Goal: Transaction & Acquisition: Purchase product/service

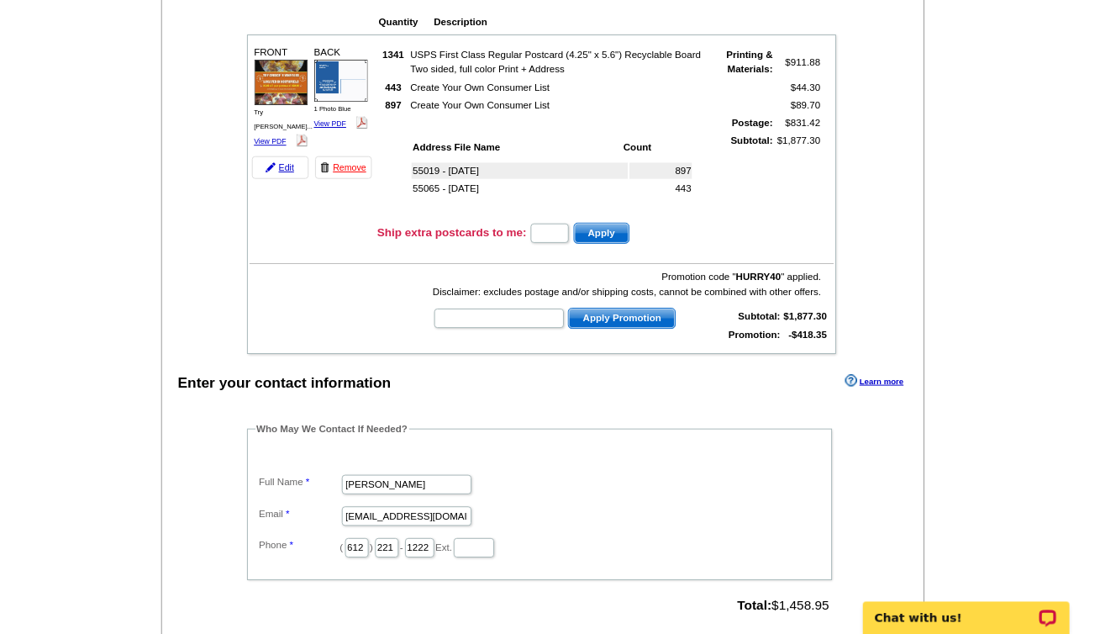
scroll to position [193, 0]
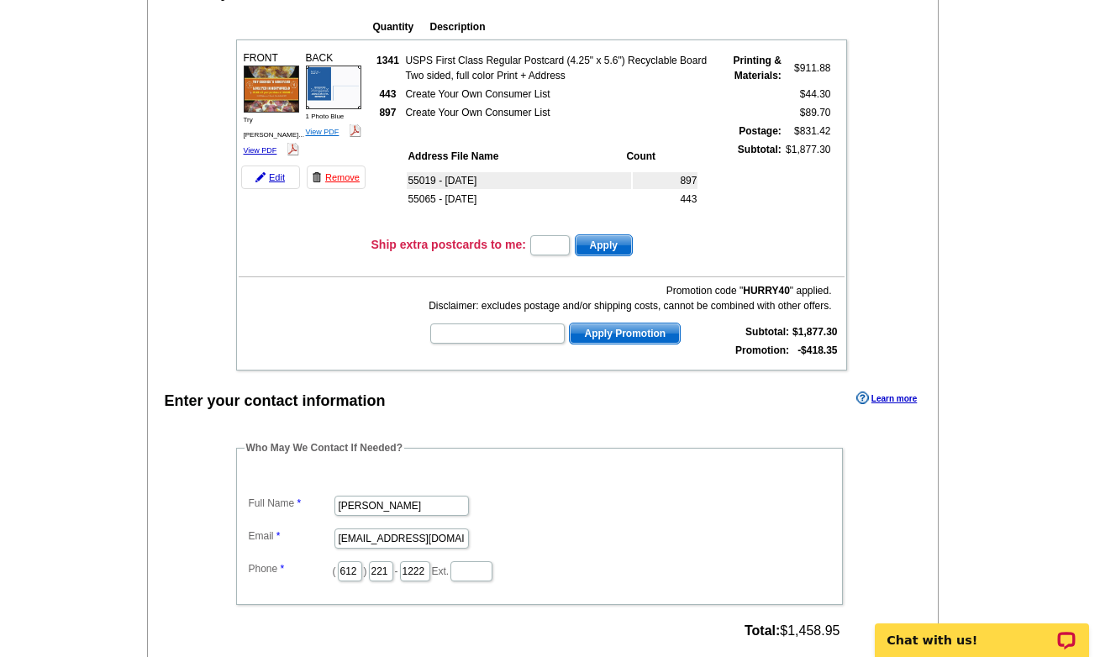
click at [333, 131] on link "View PDF" at bounding box center [323, 132] width 34 height 8
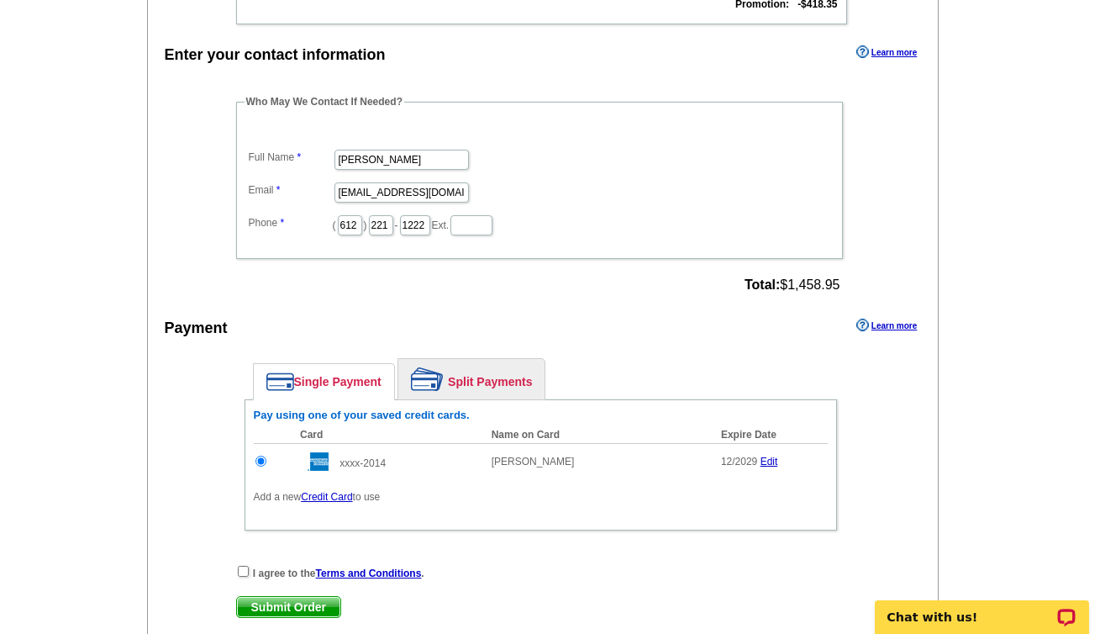
scroll to position [563, 0]
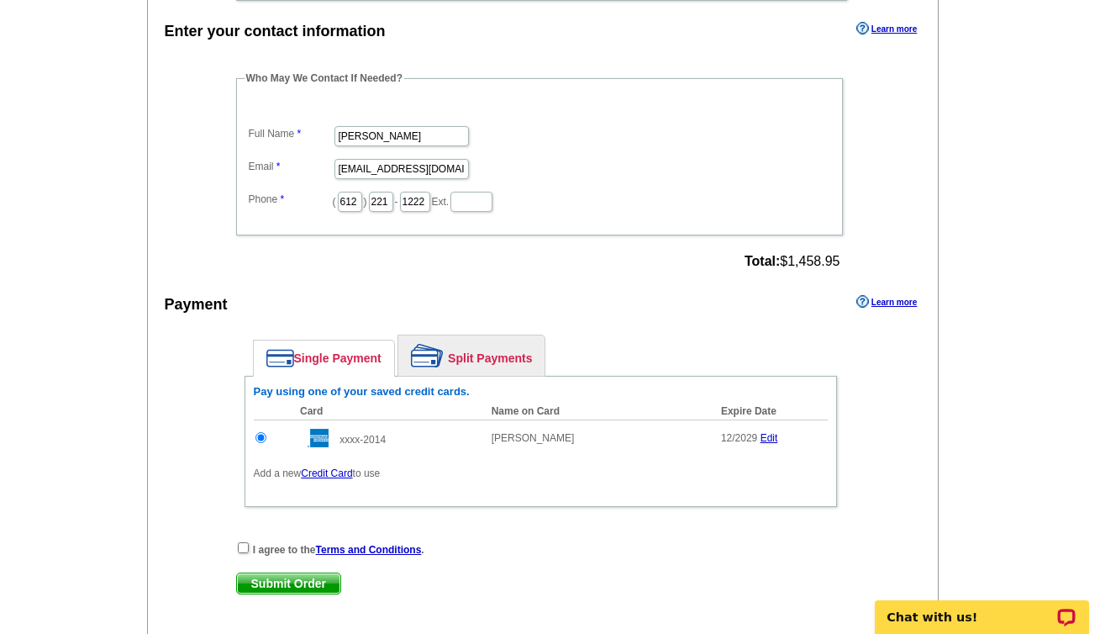
click at [243, 544] on input "checkbox" at bounding box center [243, 547] width 11 height 11
checkbox input "true"
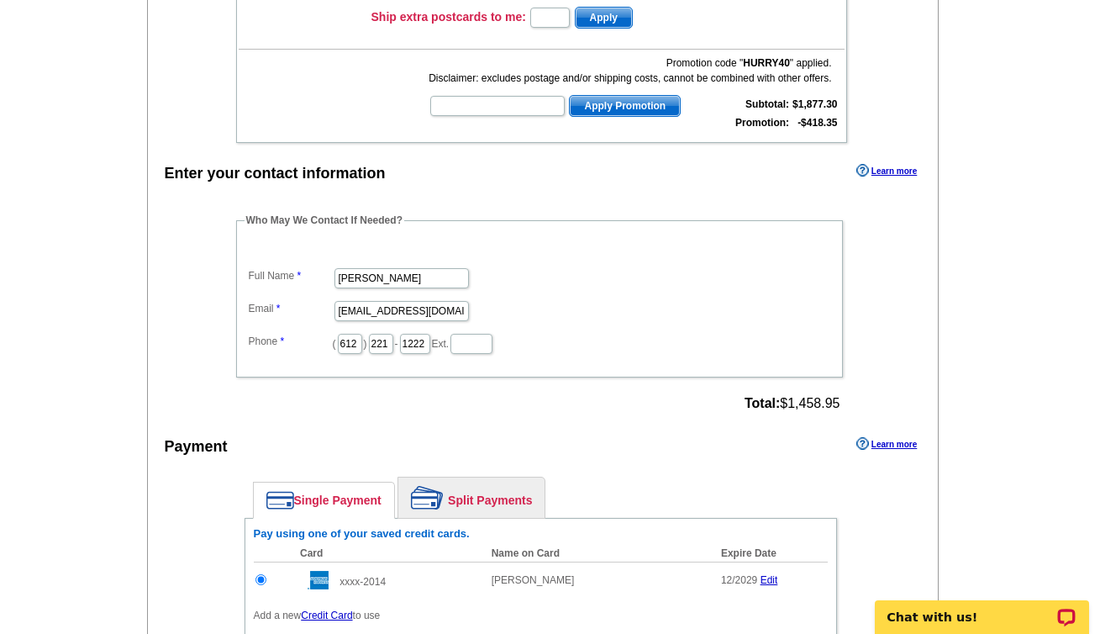
scroll to position [111, 0]
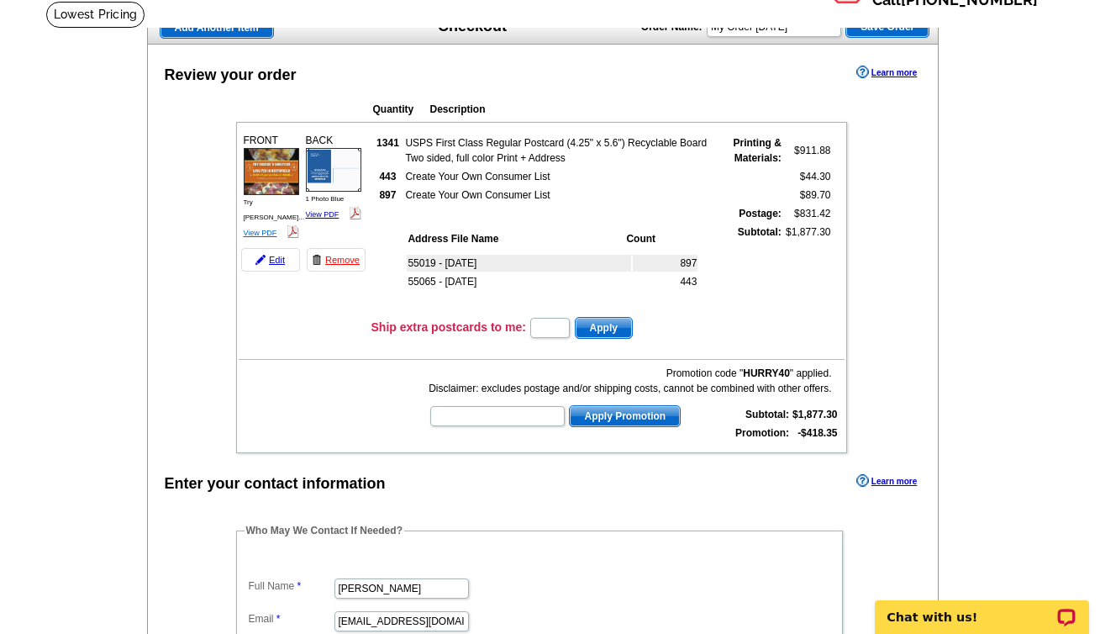
click at [271, 229] on link "View PDF" at bounding box center [261, 233] width 34 height 8
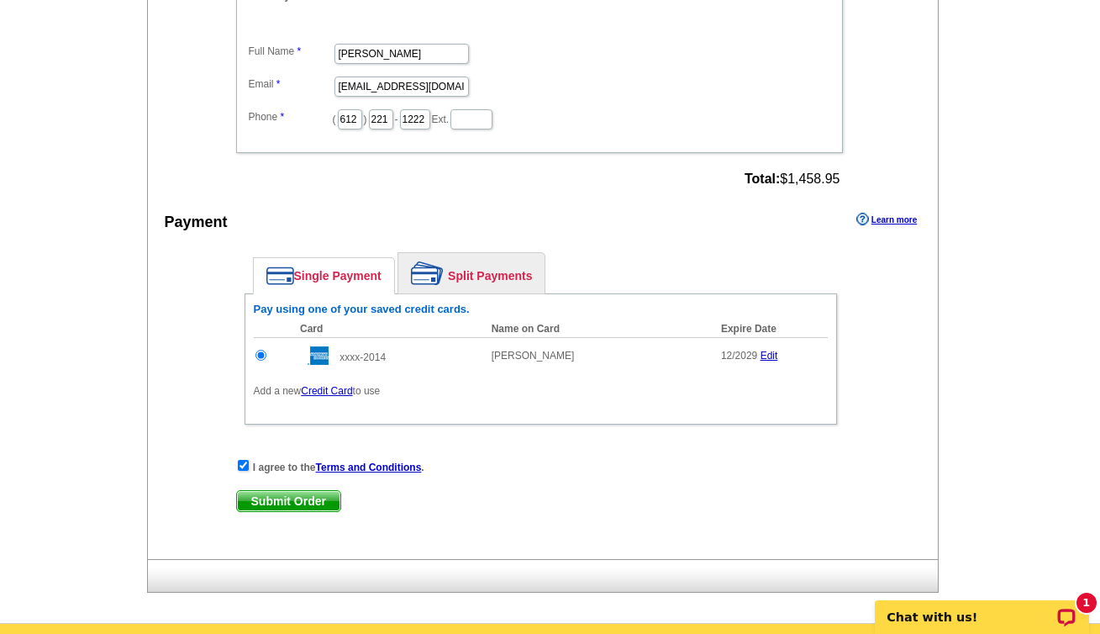
scroll to position [649, 0]
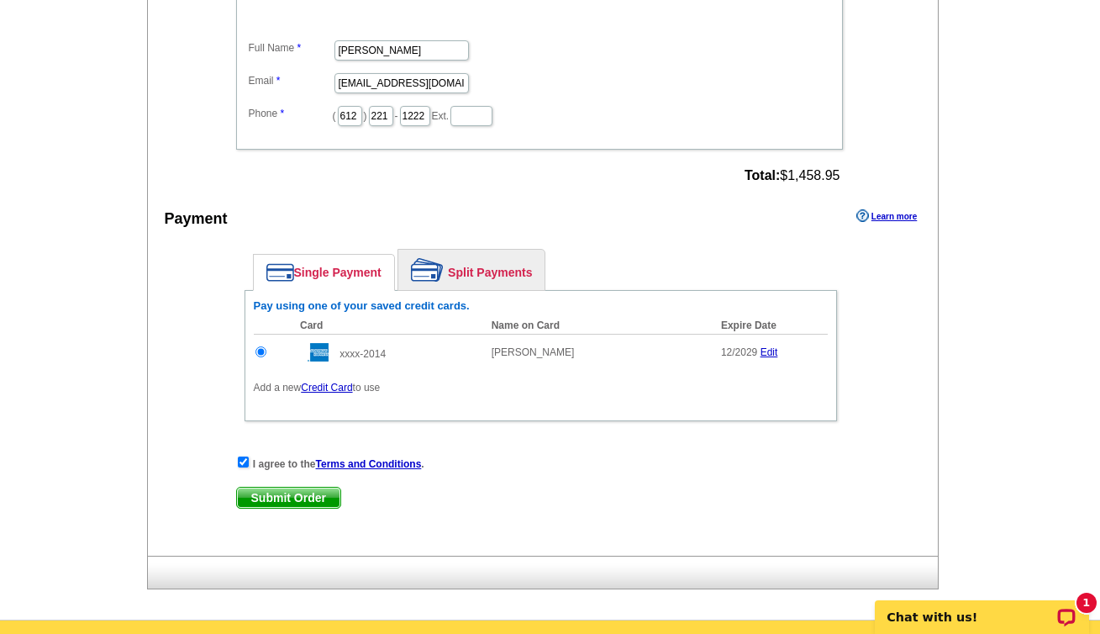
click at [289, 496] on span "Submit Order" at bounding box center [288, 497] width 103 height 20
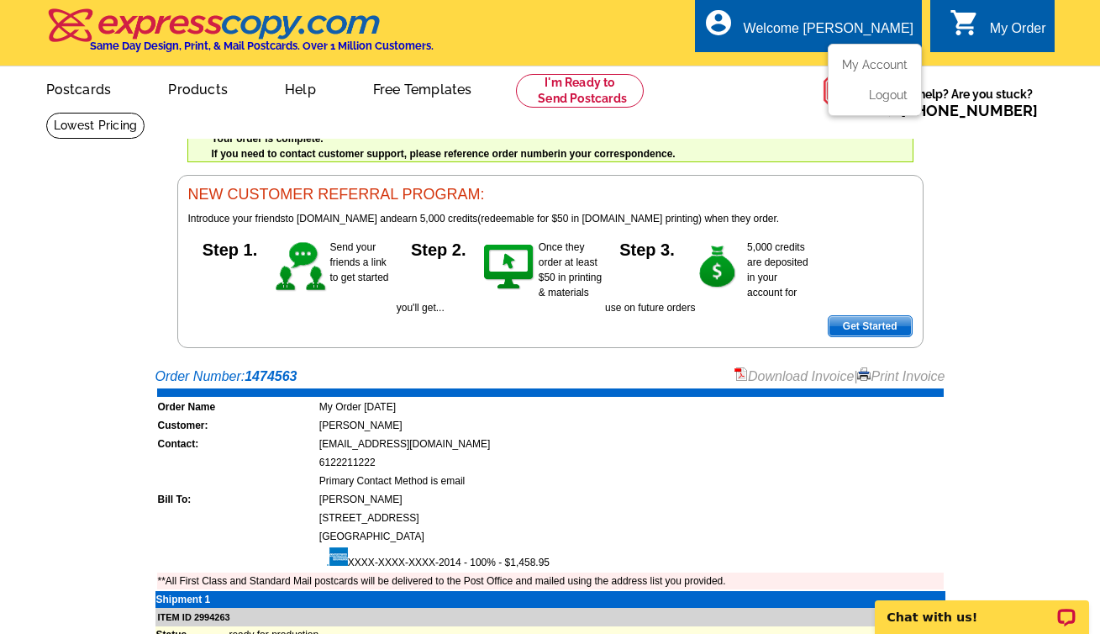
click at [897, 29] on div "Welcome [PERSON_NAME]" at bounding box center [829, 33] width 170 height 24
click at [896, 61] on link "My Account" at bounding box center [871, 64] width 72 height 15
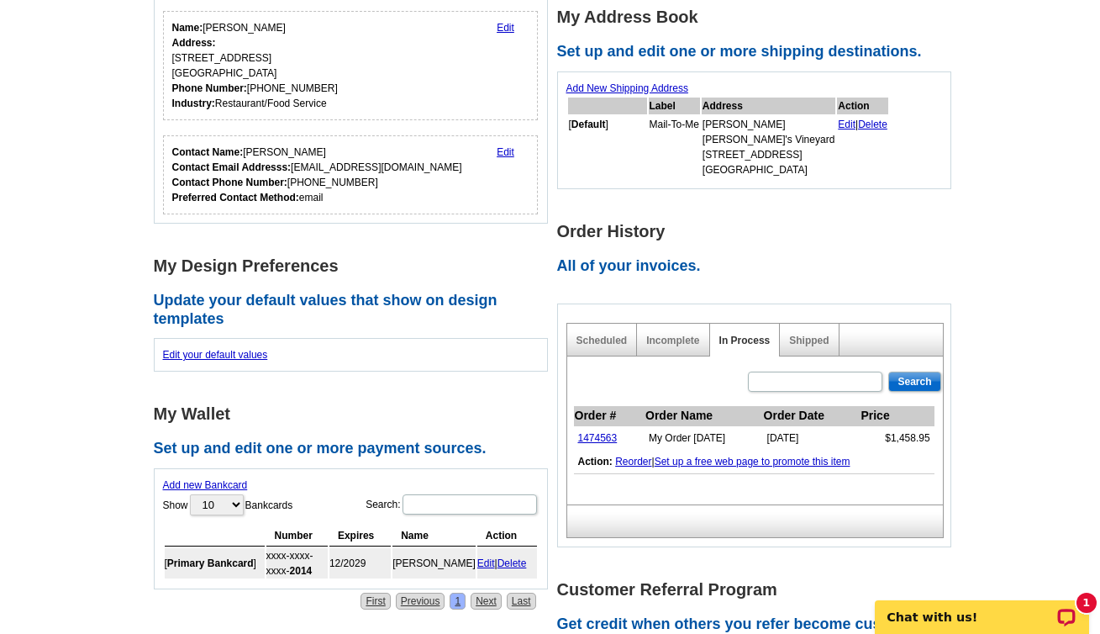
scroll to position [391, 0]
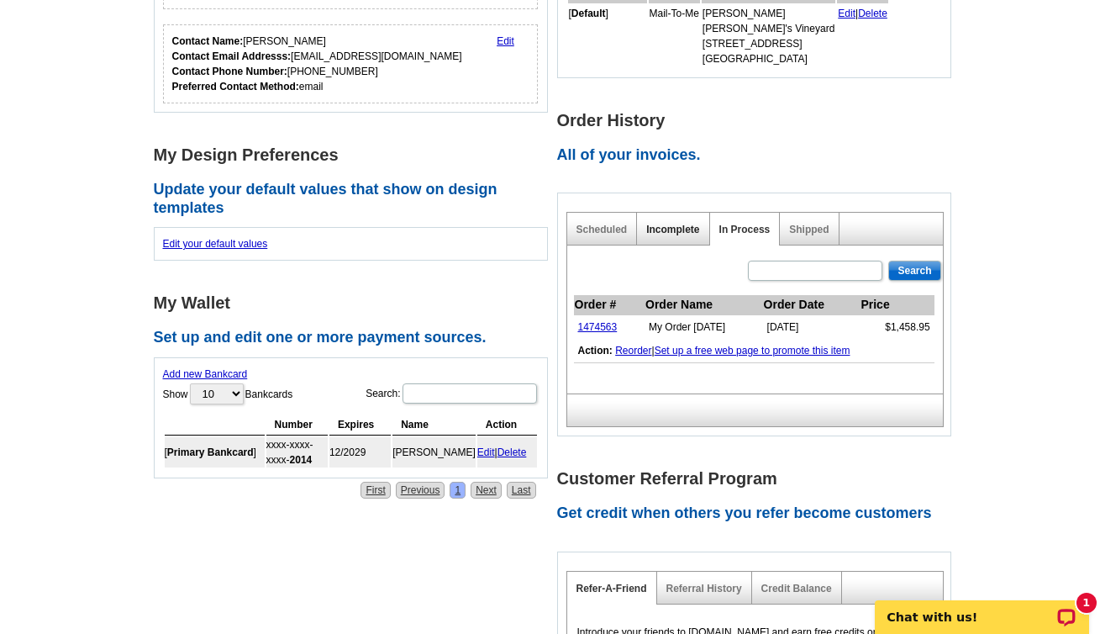
click at [681, 226] on link "Incomplete" at bounding box center [672, 230] width 53 height 12
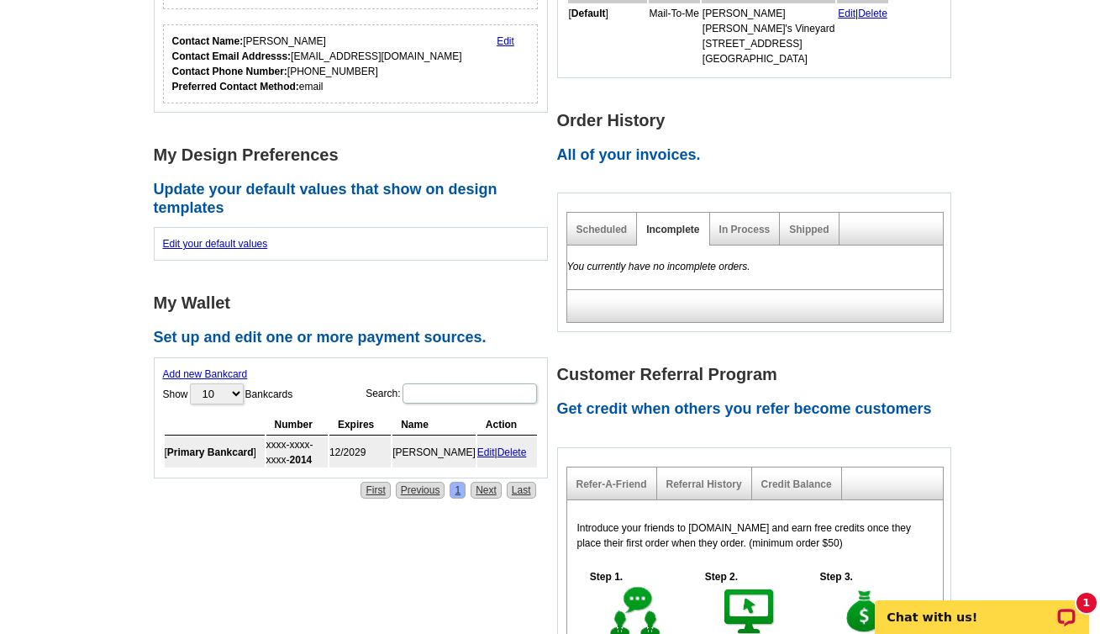
click at [602, 235] on div "Scheduled" at bounding box center [602, 229] width 71 height 33
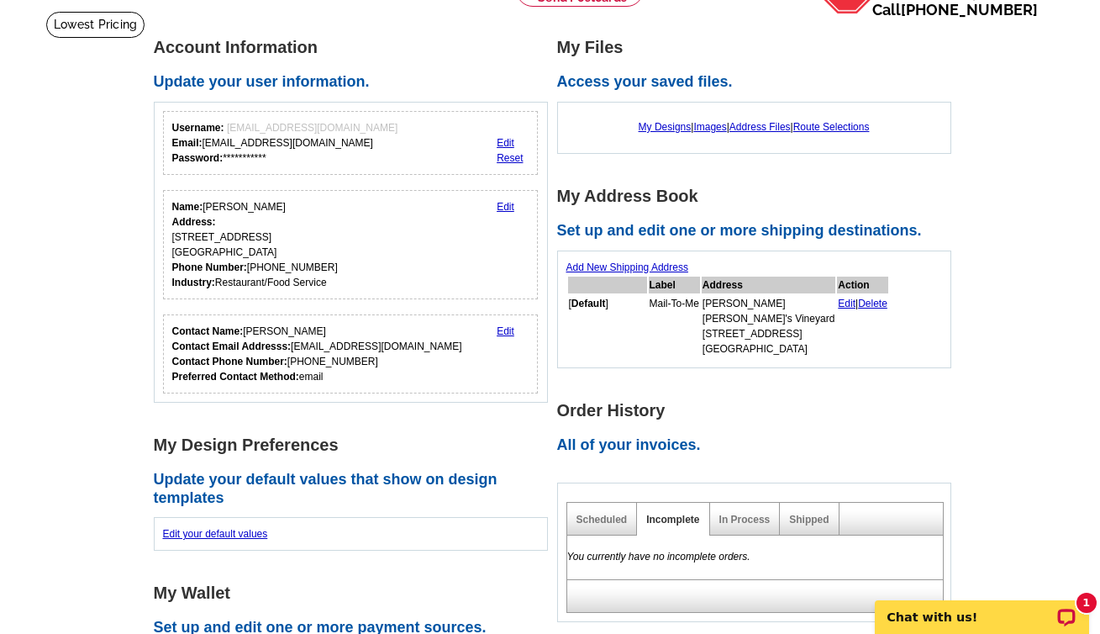
scroll to position [0, 0]
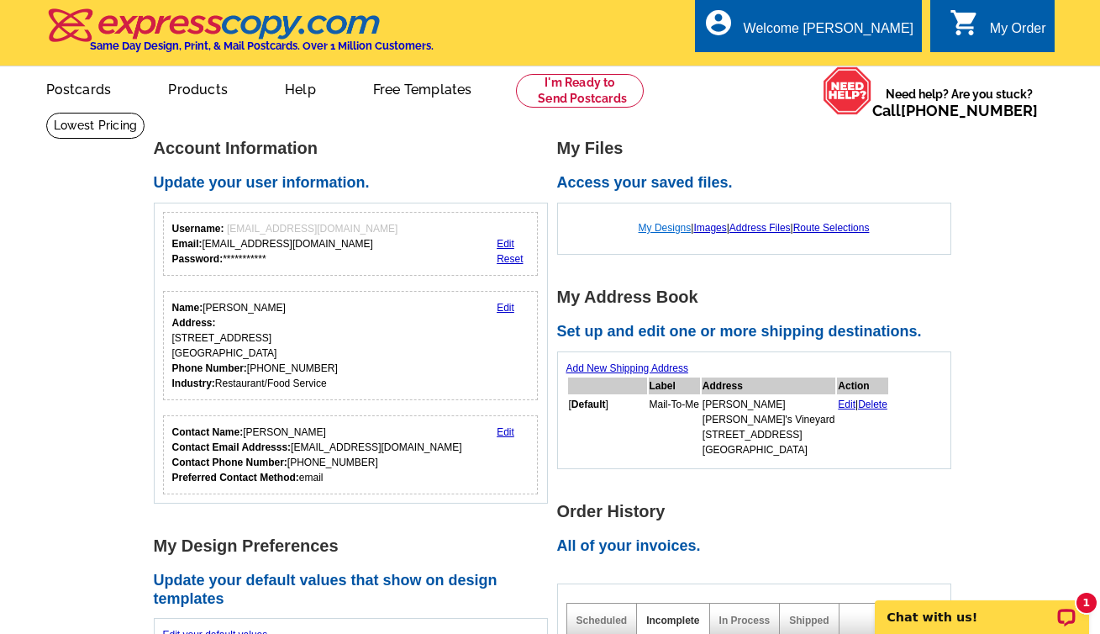
click at [657, 227] on link "My Designs" at bounding box center [665, 228] width 53 height 12
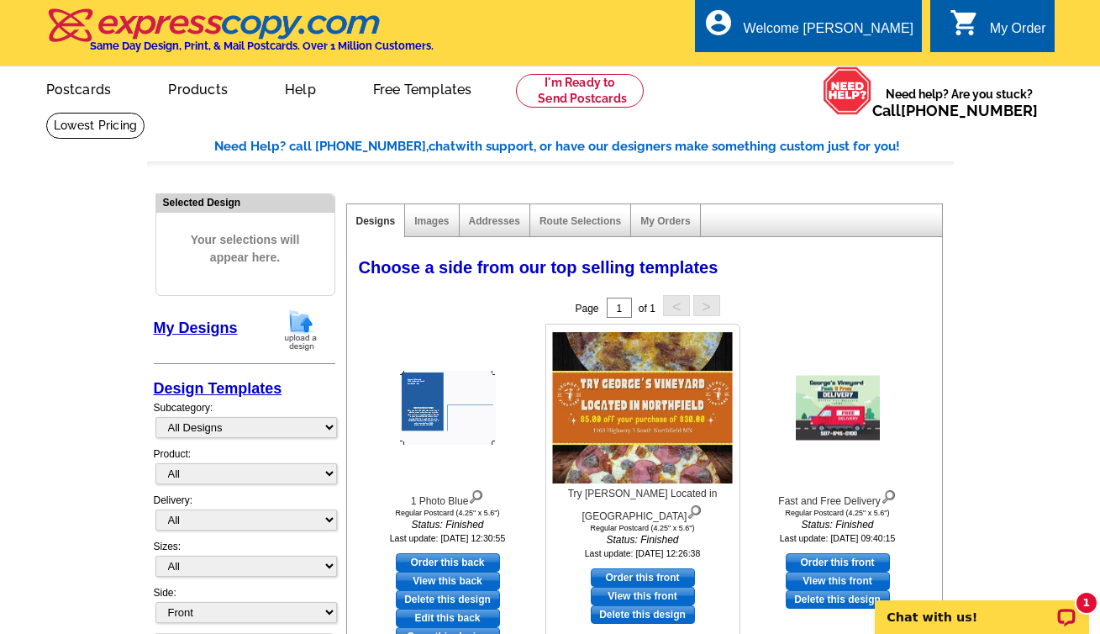
click at [655, 592] on link "View this front" at bounding box center [643, 596] width 104 height 18
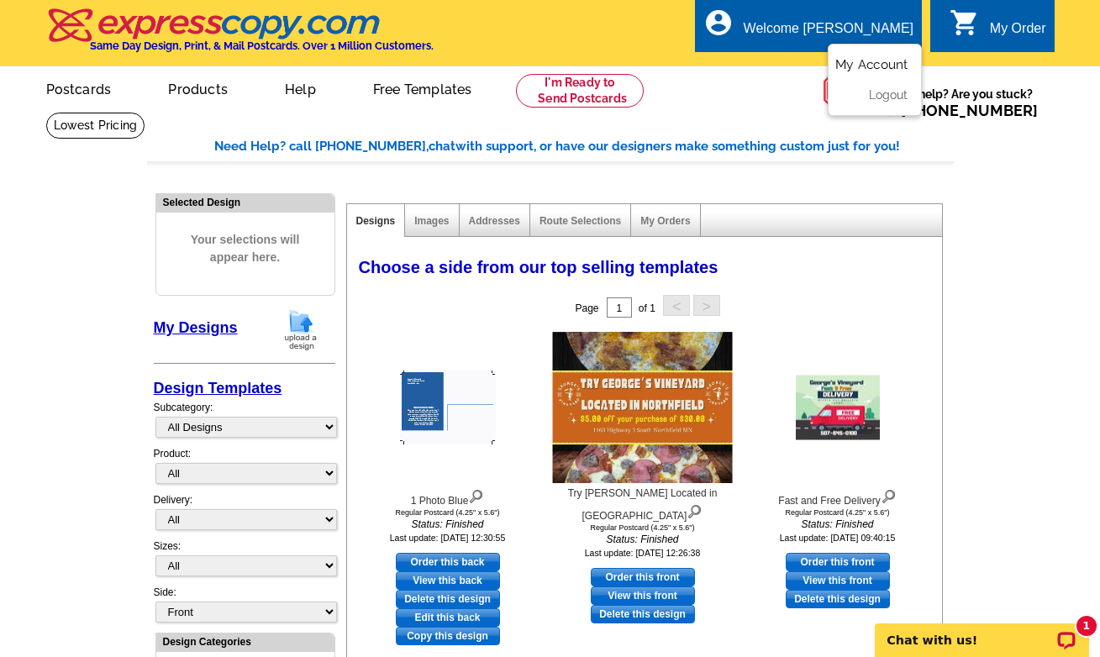
click at [845, 63] on link "My Account" at bounding box center [871, 64] width 72 height 15
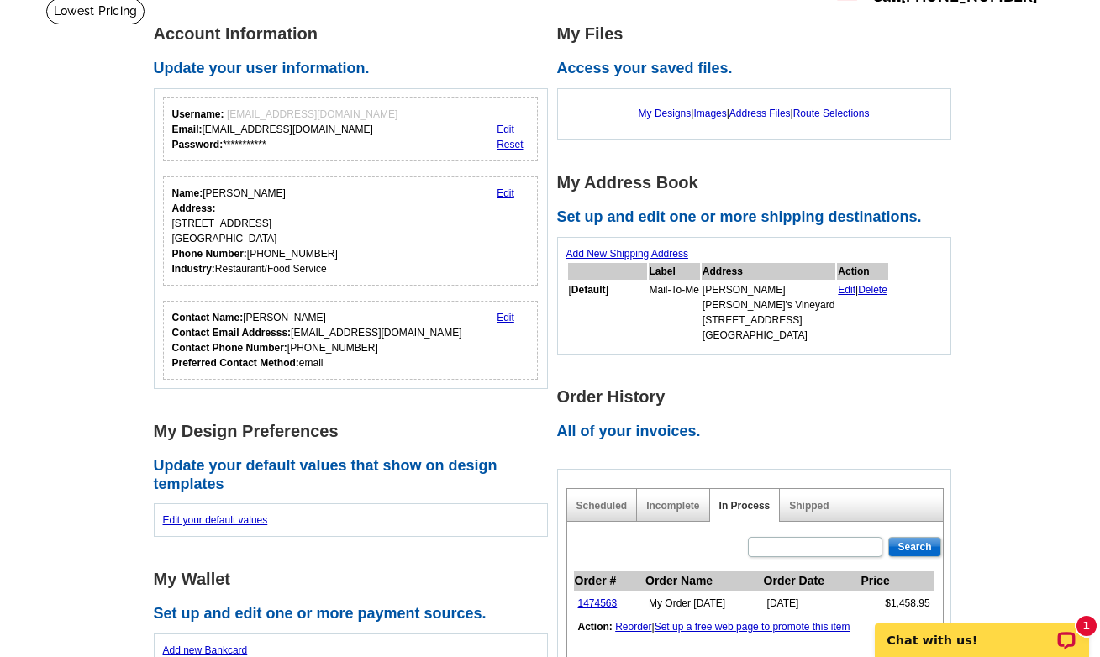
scroll to position [202, 0]
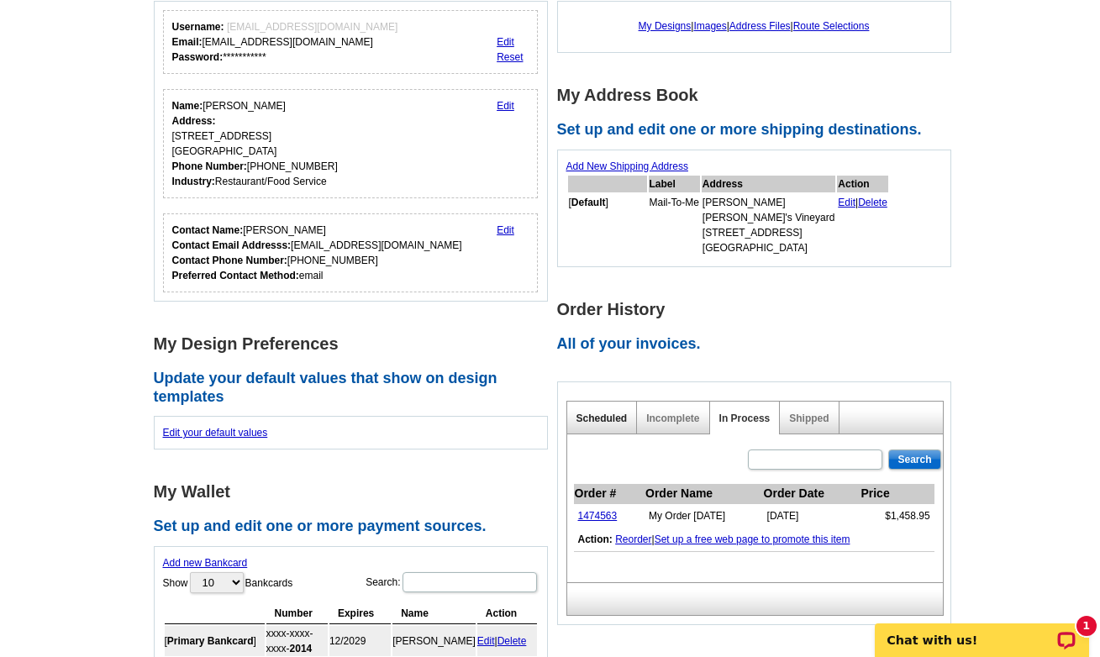
click at [597, 418] on link "Scheduled" at bounding box center [601, 419] width 51 height 12
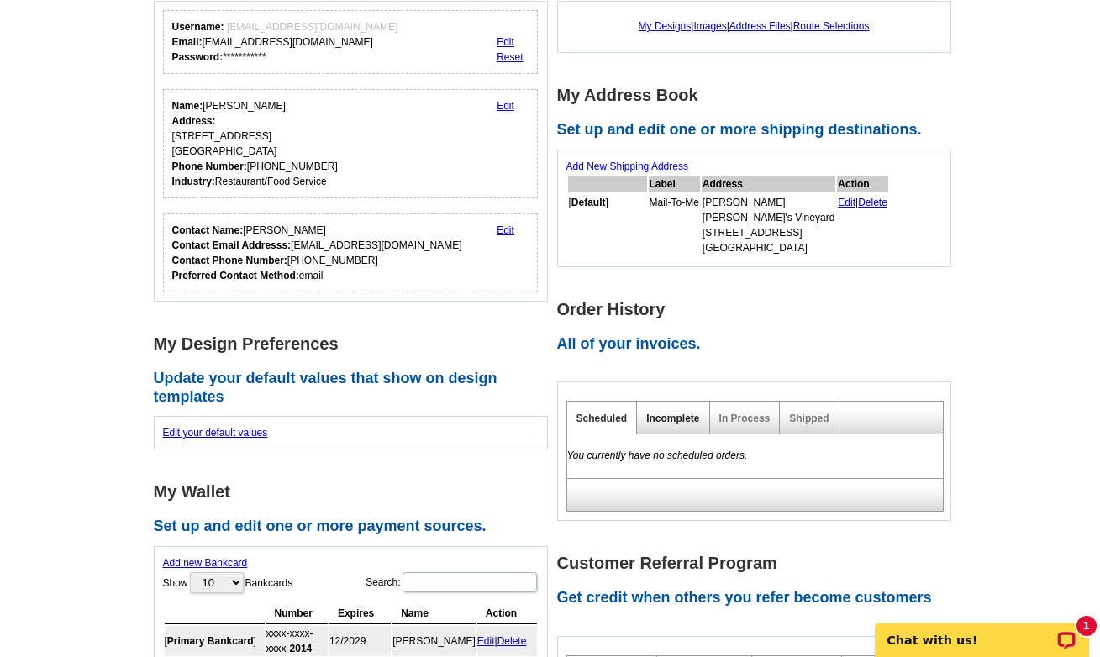
click at [652, 418] on link "Incomplete" at bounding box center [672, 419] width 53 height 12
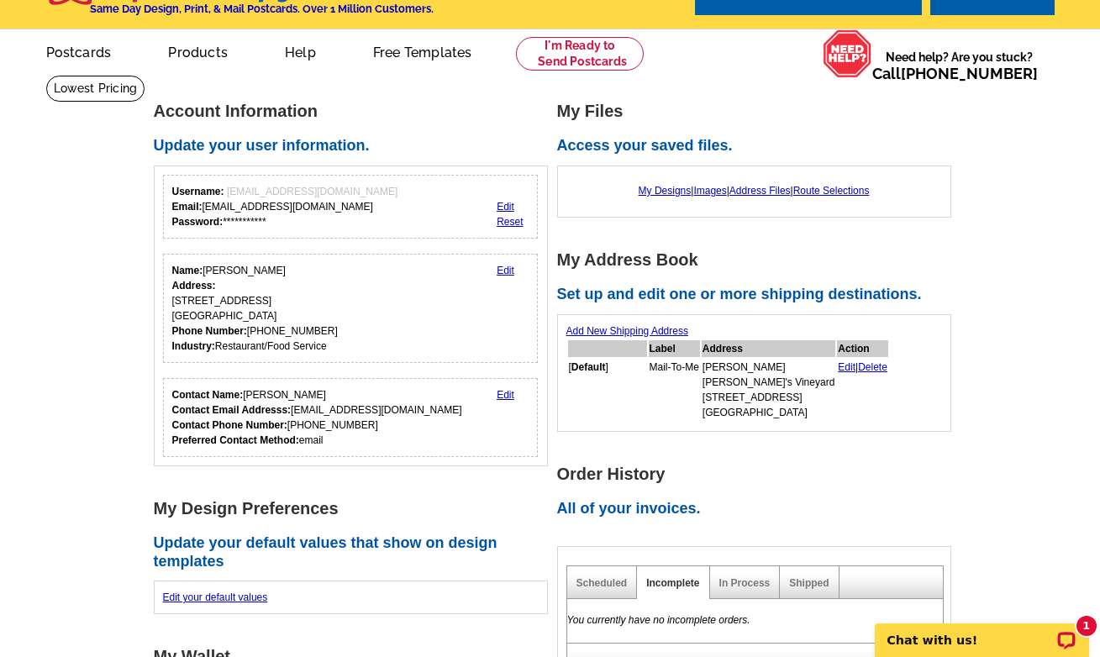
scroll to position [0, 0]
